Goal: Communication & Community: Ask a question

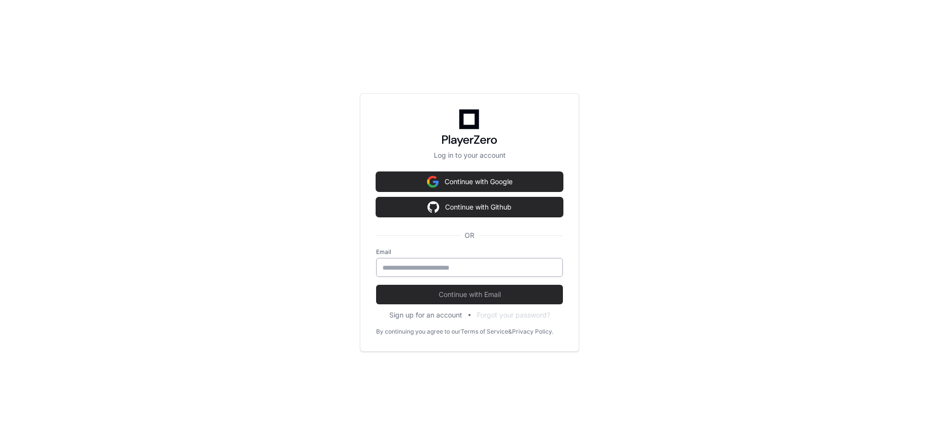
drag, startPoint x: 488, startPoint y: 183, endPoint x: 496, endPoint y: 274, distance: 91.7
click at [495, 278] on div "Log in to your account Continue with Google Continue with Github OR Email Conti…" at bounding box center [469, 222] width 219 height 259
click at [505, 183] on button "Continue with Google" at bounding box center [469, 182] width 187 height 20
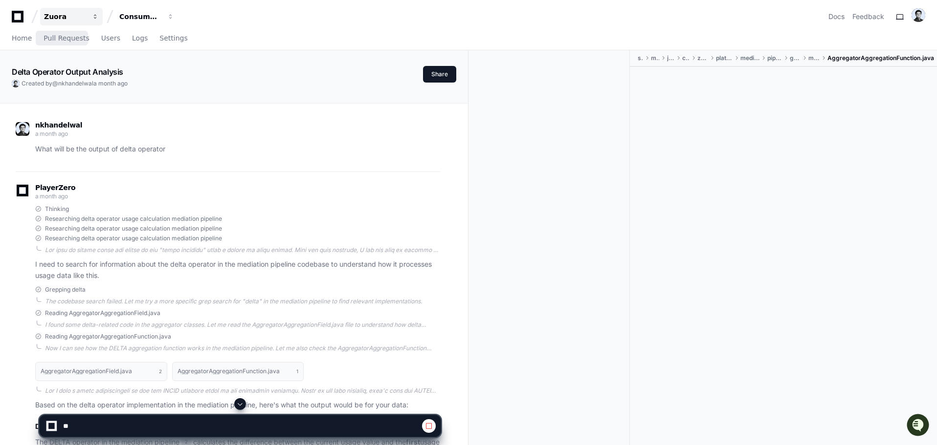
click at [61, 22] on button "Zuora" at bounding box center [71, 17] width 63 height 18
click at [258, 31] on div "Home Pull Requests Users Logs Settings" at bounding box center [468, 38] width 913 height 22
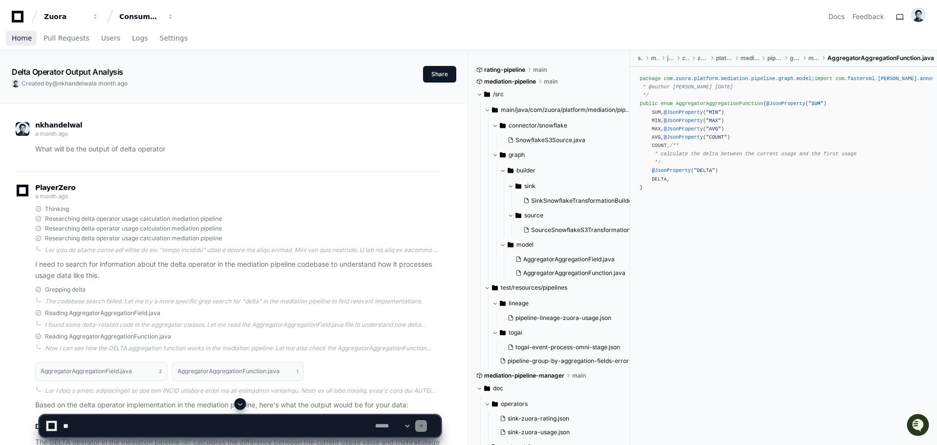
click at [25, 38] on span "Home" at bounding box center [22, 38] width 20 height 6
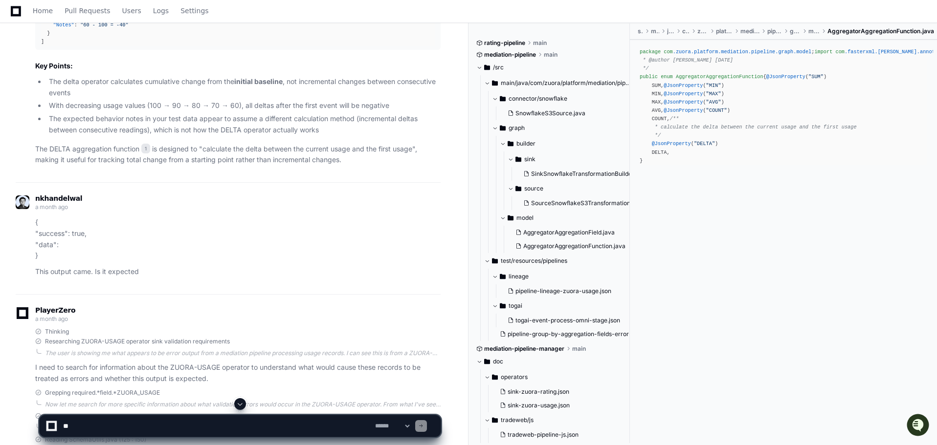
scroll to position [978, 0]
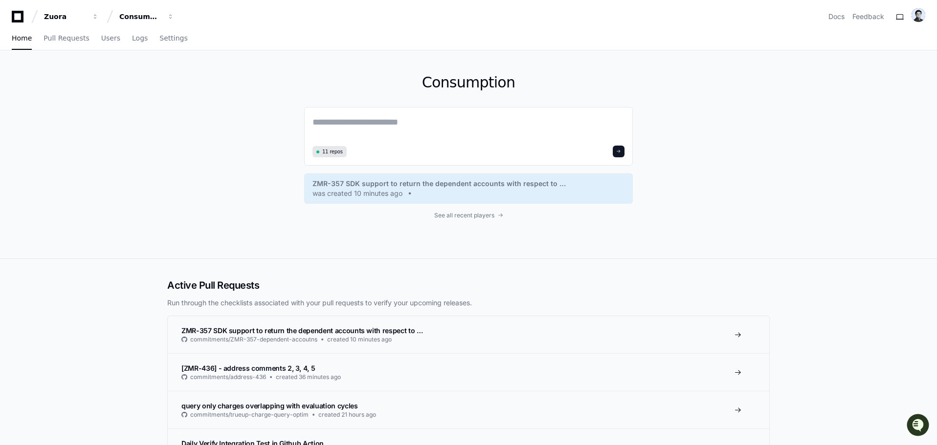
click at [496, 106] on div "Consumption 11 repos ZMR-357 SDK support to return the dependent accounts with …" at bounding box center [468, 154] width 328 height 208
click at [491, 118] on textarea at bounding box center [468, 128] width 312 height 27
type textarea "**********"
click at [617, 153] on button at bounding box center [618, 150] width 12 height 12
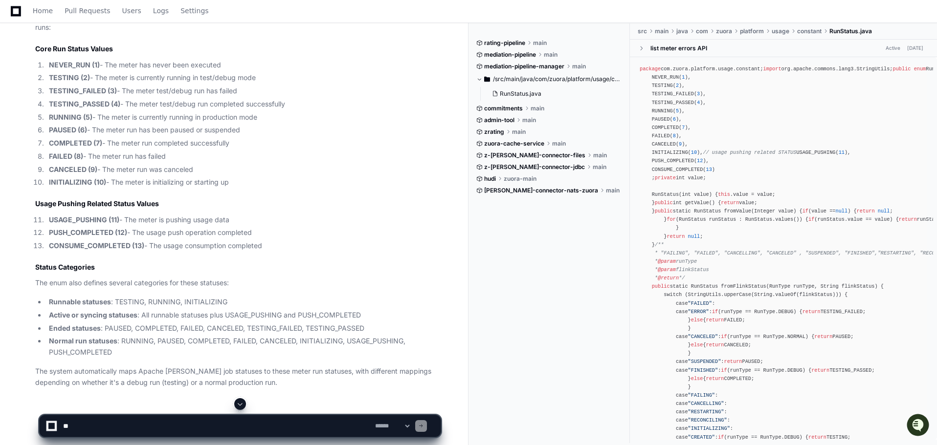
scroll to position [415, 0]
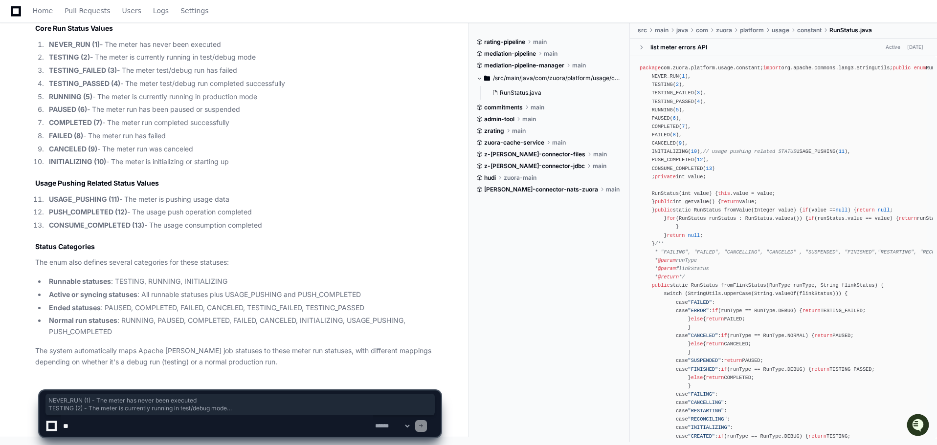
drag, startPoint x: 246, startPoint y: 163, endPoint x: 38, endPoint y: 47, distance: 238.3
click at [38, 47] on ol "NEVER_RUN (1) - The meter has never been executed TESTING (2) - The meter is cu…" at bounding box center [237, 103] width 405 height 129
copy ol "NEVER_RUN (1) - The meter has never been executed TESTING (2) - The meter is cu…"
click at [252, 221] on li "CONSUME_COMPLETED (13) - The usage consumption completed" at bounding box center [243, 225] width 394 height 11
drag, startPoint x: 226, startPoint y: 226, endPoint x: 24, endPoint y: 173, distance: 208.8
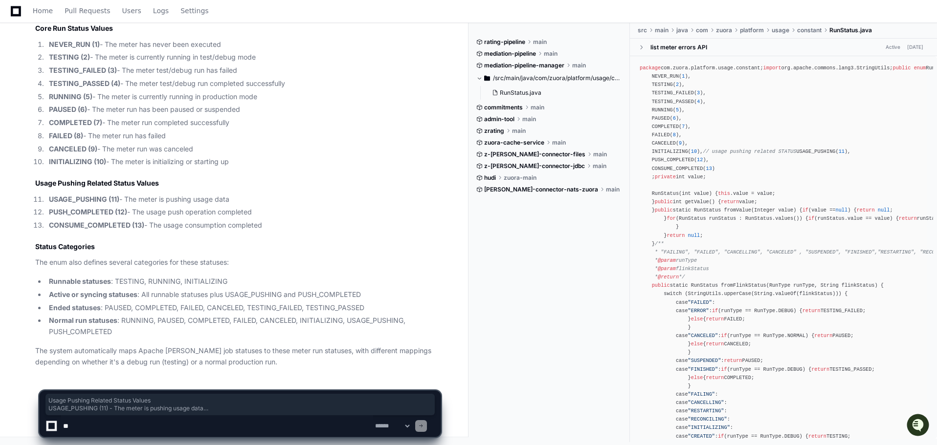
click at [24, 173] on div "RunStatus.java 1 Now I have a complete view of all the possible meter run statu…" at bounding box center [228, 157] width 425 height 420
drag, startPoint x: 84, startPoint y: 186, endPoint x: 97, endPoint y: 182, distance: 13.8
click at [97, 182] on h2 "Usage Pushing Related Status Values" at bounding box center [237, 183] width 405 height 10
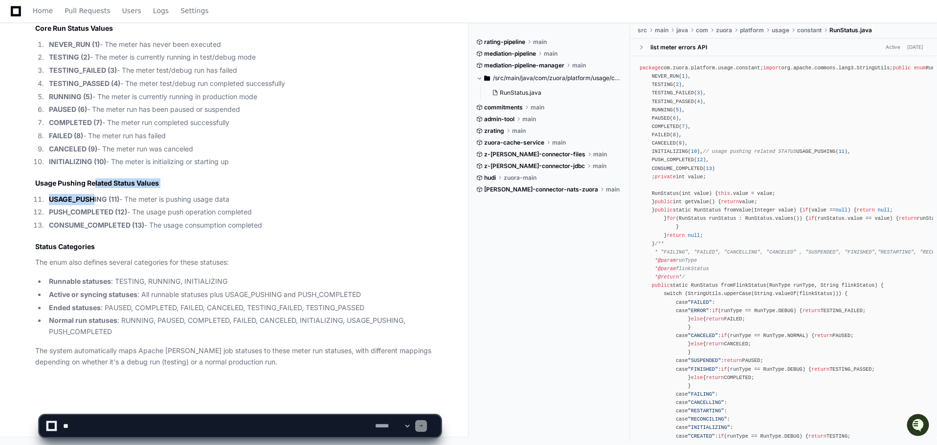
click at [94, 189] on article "Based on the RunStatus enum definition in the mediation-pipeline-manager 1 , he…" at bounding box center [237, 179] width 405 height 377
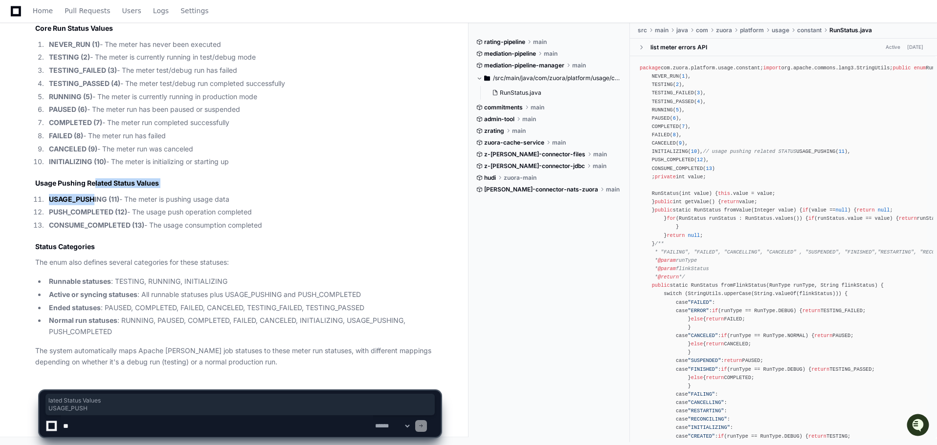
click at [94, 189] on article "Based on the RunStatus enum definition in the mediation-pipeline-manager 1 , he…" at bounding box center [237, 179] width 405 height 377
click at [216, 423] on textarea at bounding box center [217, 426] width 312 height 22
type textarea "*"
type textarea "**********"
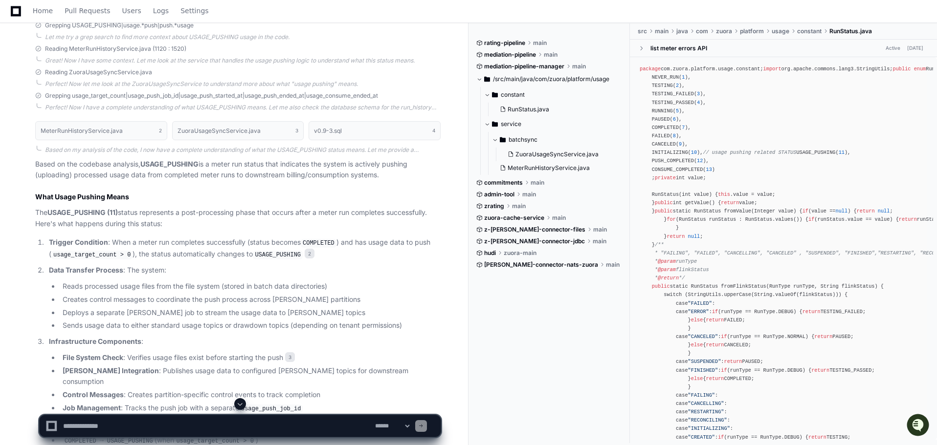
scroll to position [1208, 0]
